Goal: Transaction & Acquisition: Purchase product/service

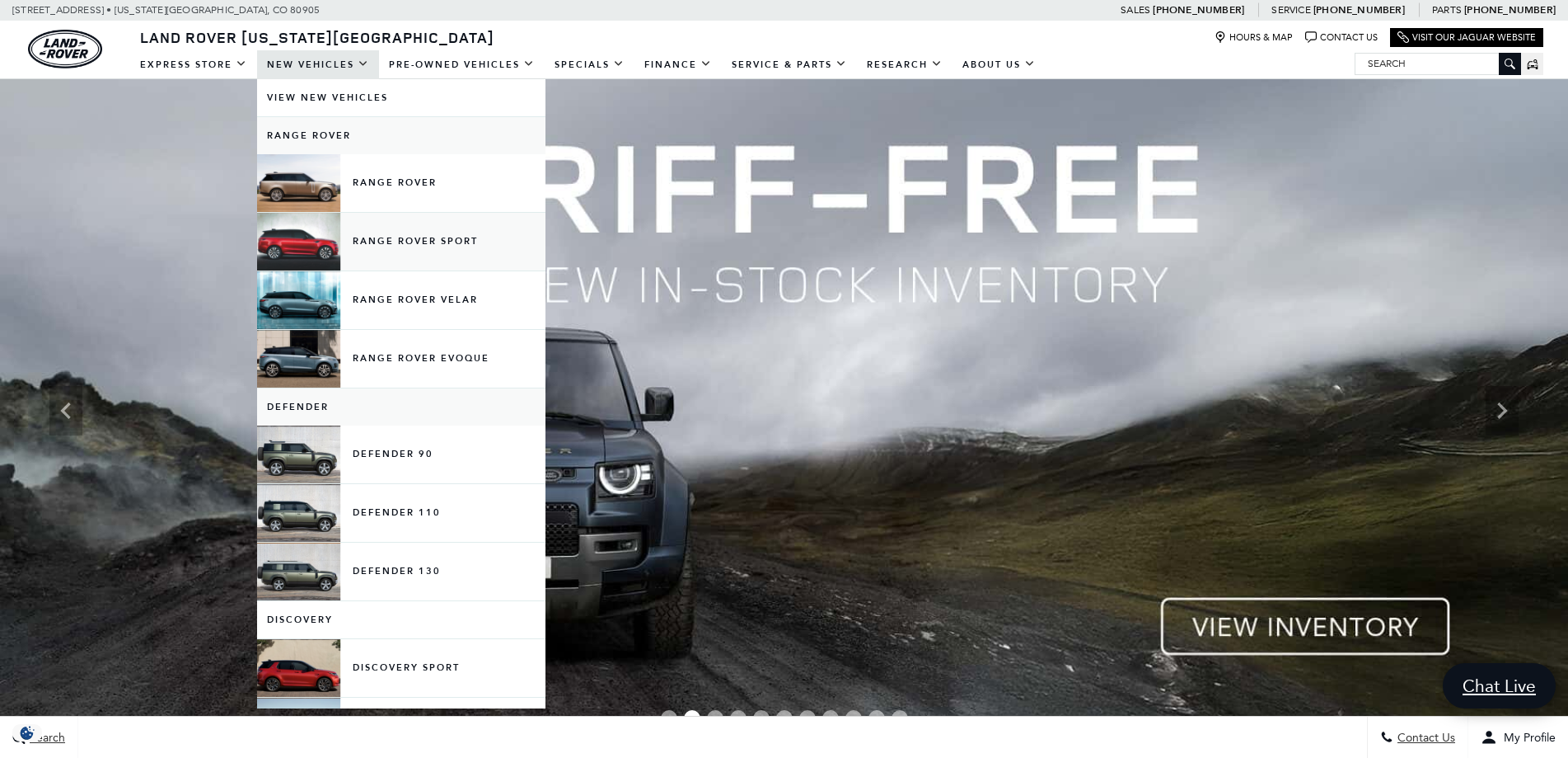
click at [438, 254] on link "Range Rover Sport" at bounding box center [401, 242] width 289 height 58
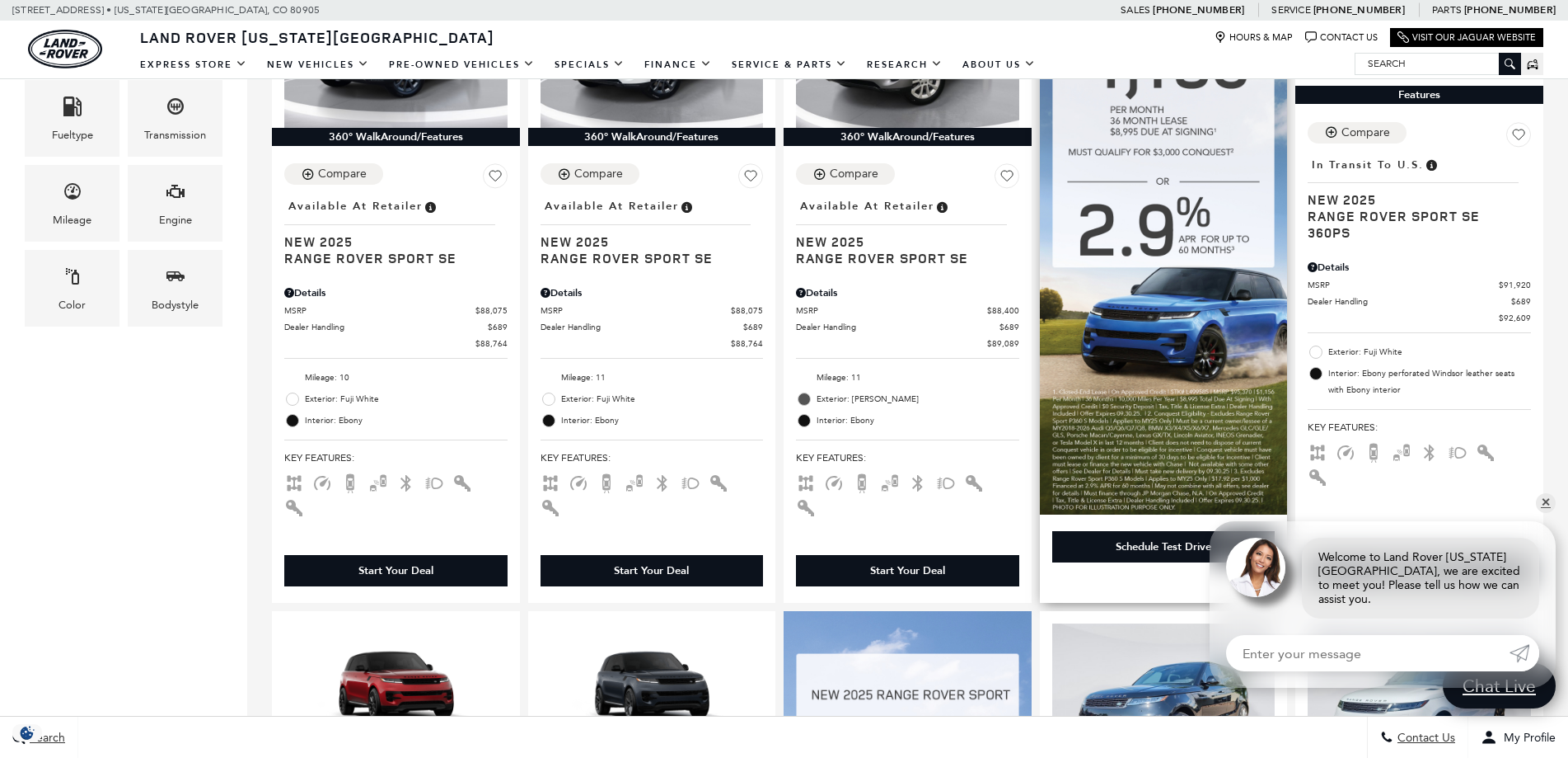
scroll to position [495, 0]
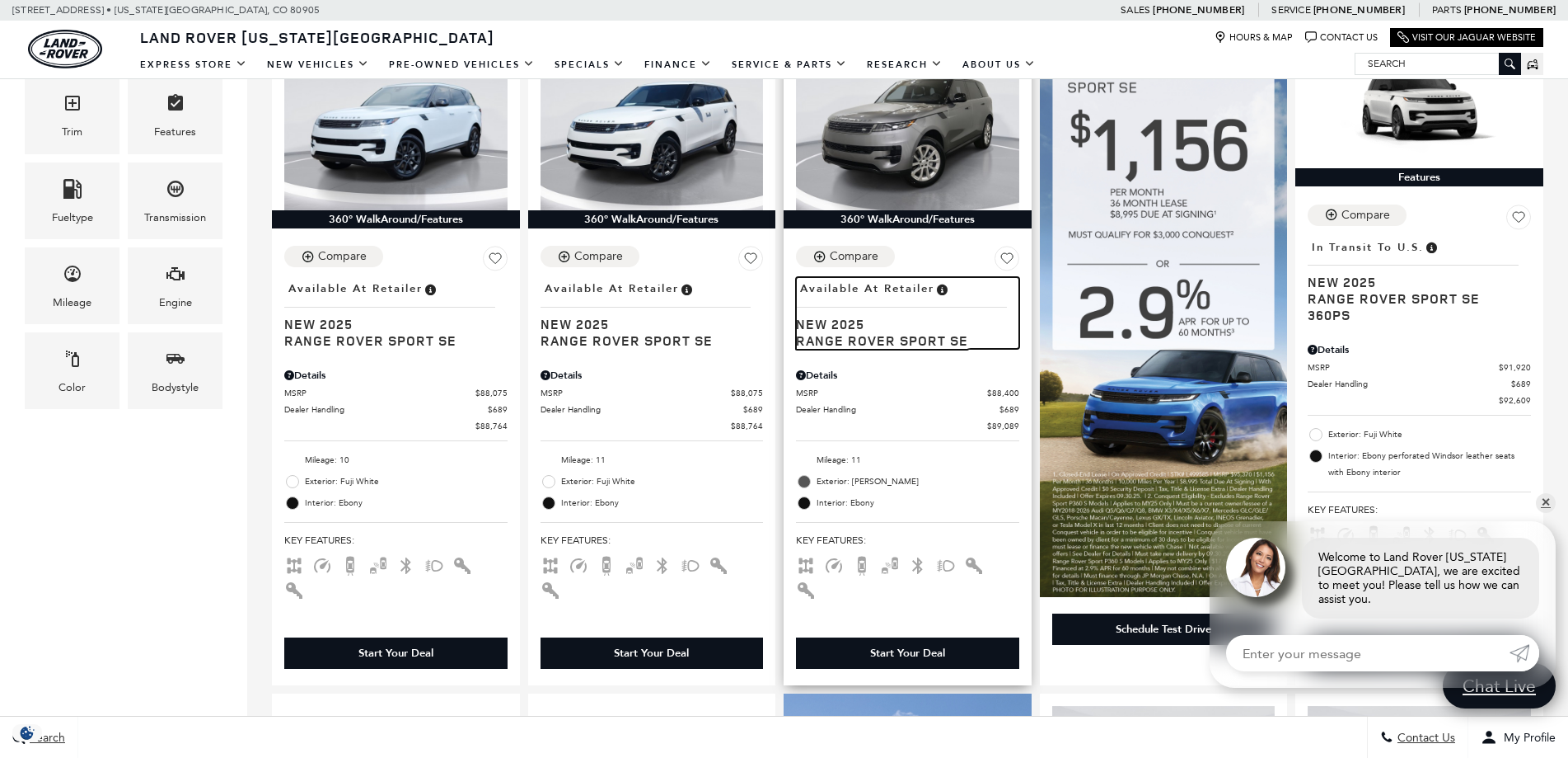
click at [891, 324] on span "New 2025" at bounding box center [900, 324] width 211 height 16
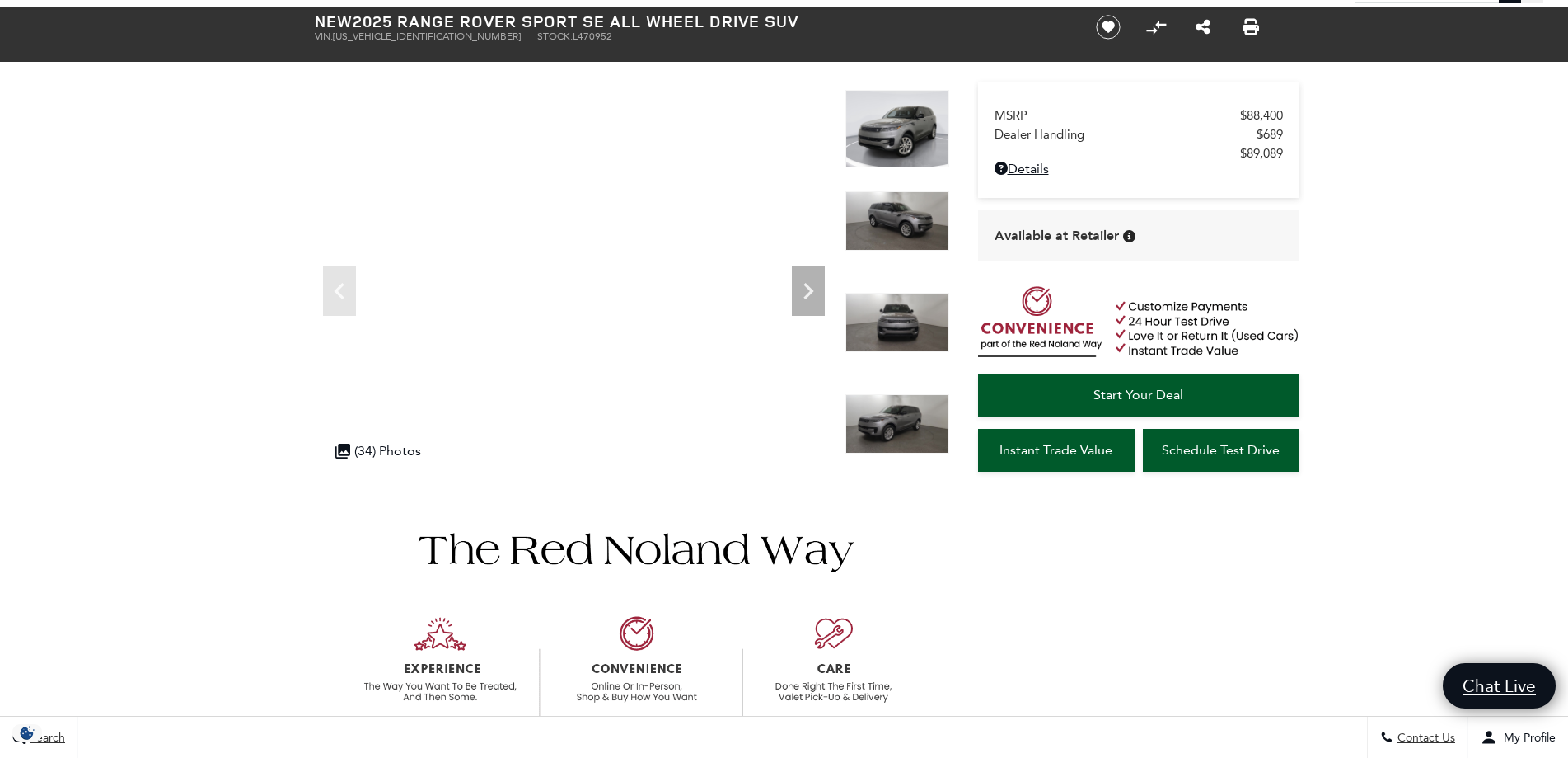
scroll to position [82, 0]
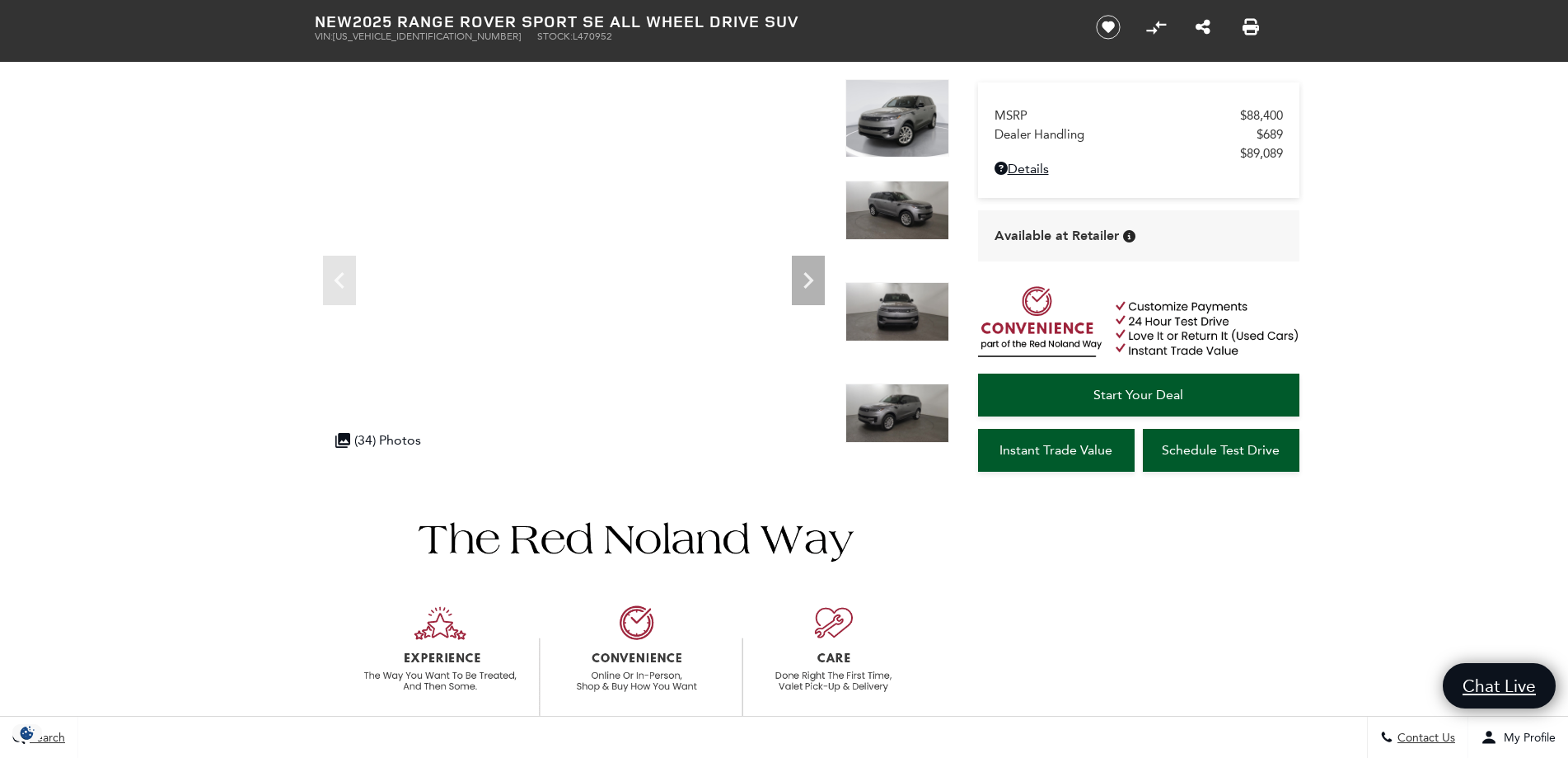
click at [870, 200] on img at bounding box center [897, 210] width 104 height 59
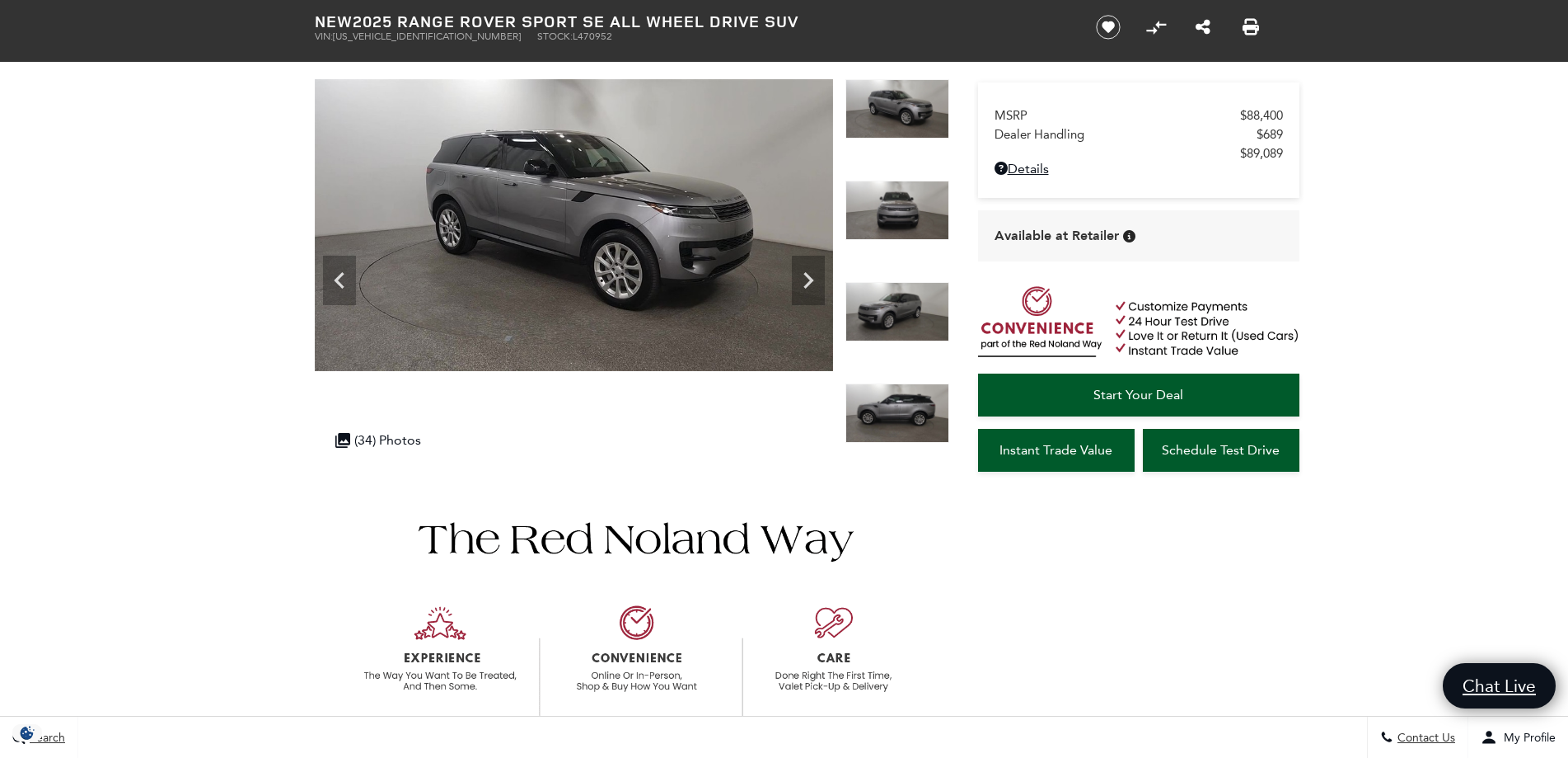
click at [880, 298] on img at bounding box center [897, 311] width 104 height 59
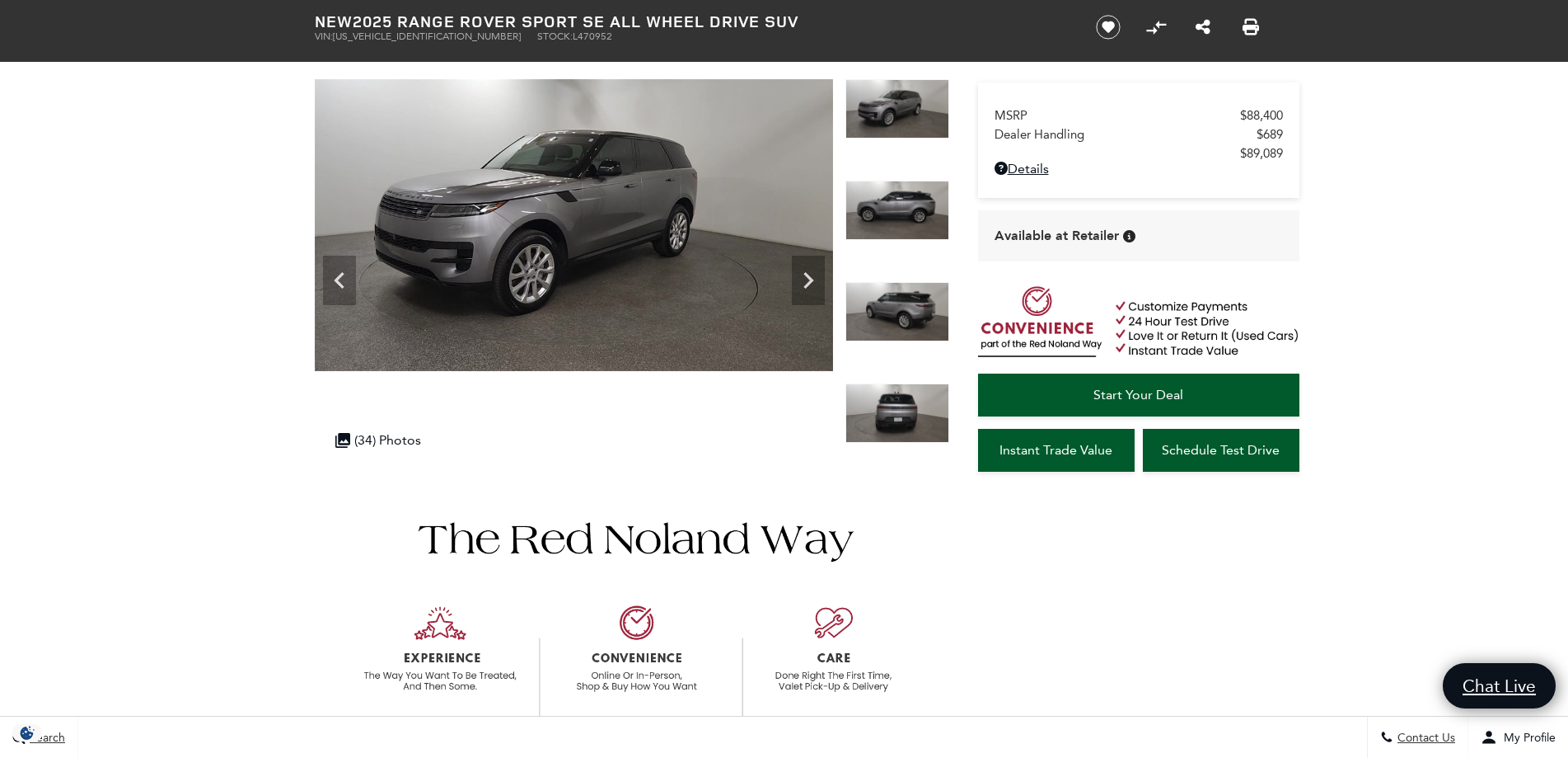
click at [890, 315] on img at bounding box center [897, 311] width 104 height 59
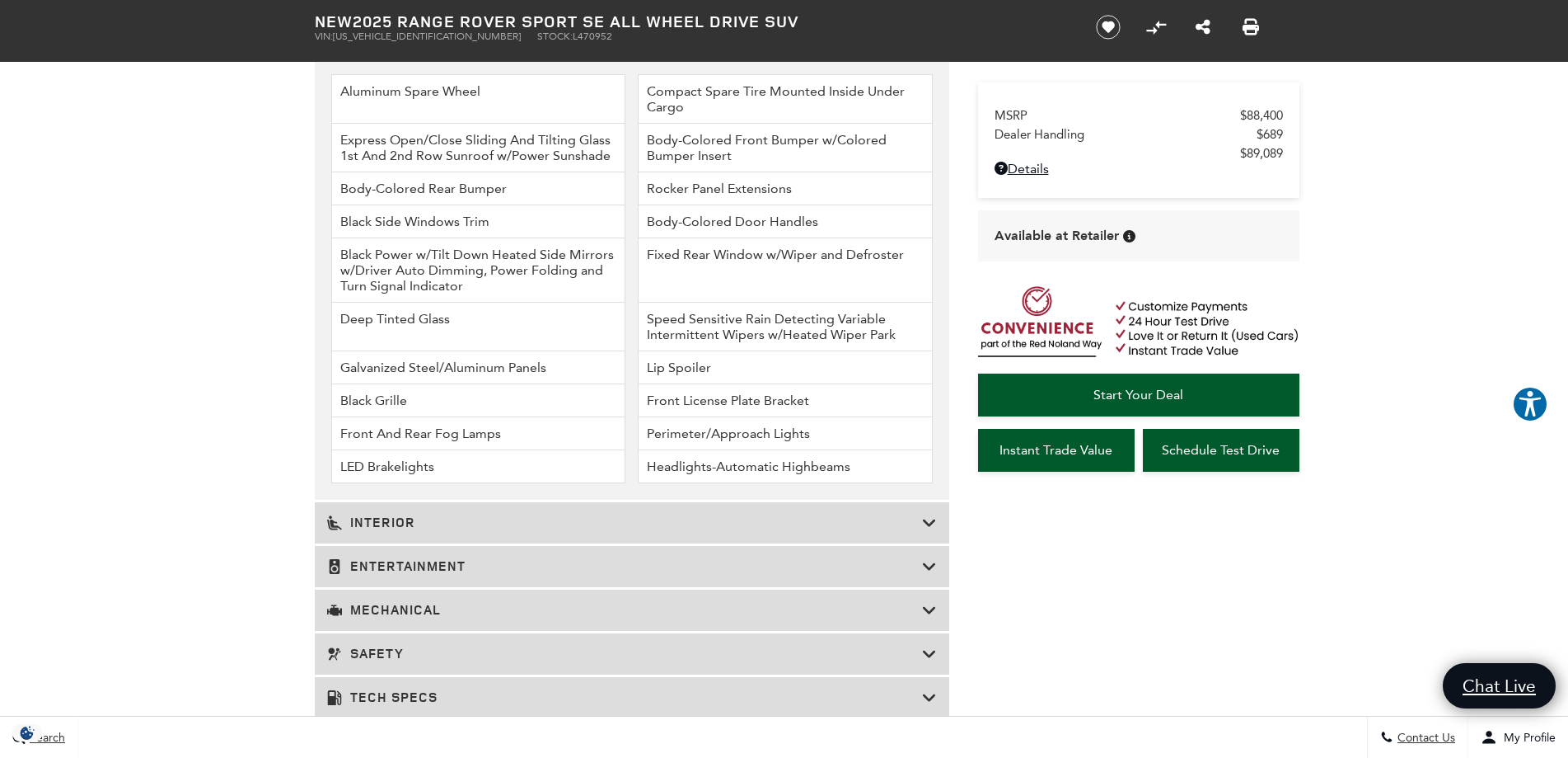
scroll to position [2117, 0]
